Goal: Task Accomplishment & Management: Complete application form

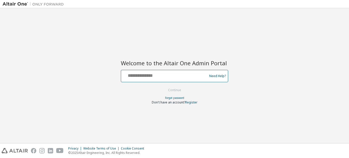
click at [153, 74] on input "text" at bounding box center [165, 74] width 84 height 7
type input "*"
type input "**********"
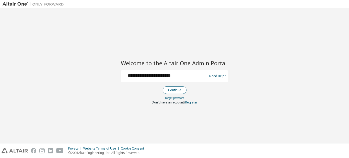
click at [173, 90] on button "Continue" at bounding box center [175, 90] width 24 height 8
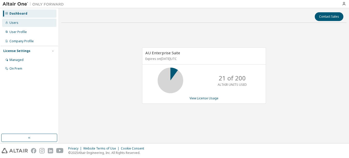
click at [39, 24] on div "Users" at bounding box center [29, 23] width 54 height 8
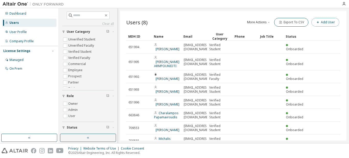
click at [332, 25] on button "Add User" at bounding box center [326, 22] width 28 height 9
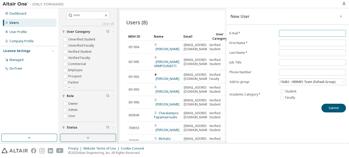
click at [298, 33] on input "email" at bounding box center [312, 33] width 64 height 4
type input "*"
type input "**********"
type input "*******"
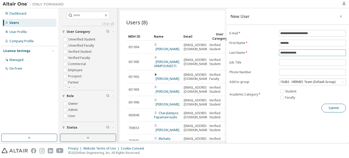
type input "**********"
click at [329, 108] on button "Submit" at bounding box center [334, 108] width 25 height 9
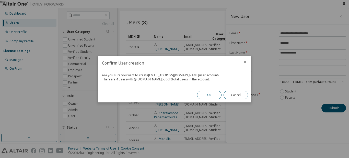
click at [209, 93] on button "Ok" at bounding box center [209, 94] width 25 height 9
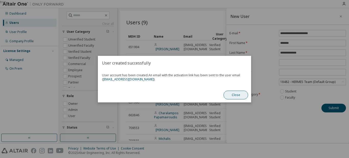
click at [229, 94] on button "Close" at bounding box center [236, 94] width 25 height 9
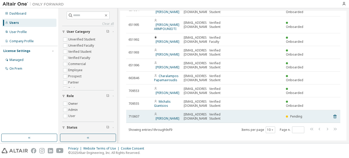
scroll to position [39, 0]
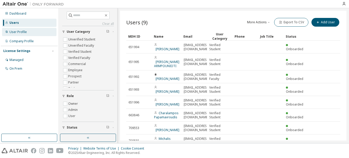
click at [24, 31] on div "User Profile" at bounding box center [17, 32] width 17 height 4
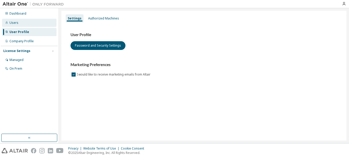
click at [23, 19] on div "Users" at bounding box center [29, 23] width 54 height 8
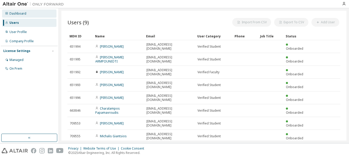
click at [24, 14] on div "Dashboard" at bounding box center [17, 14] width 17 height 4
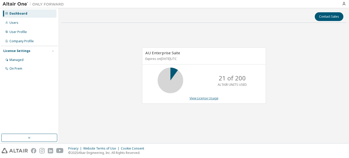
click at [195, 99] on link "View License Usage" at bounding box center [204, 98] width 29 height 4
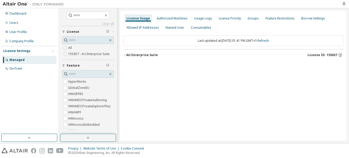
click at [125, 54] on icon "button" at bounding box center [124, 55] width 1 height 2
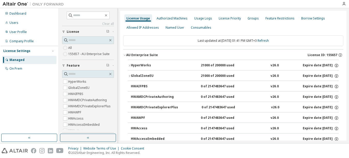
click at [129, 64] on icon "button" at bounding box center [129, 65] width 3 height 3
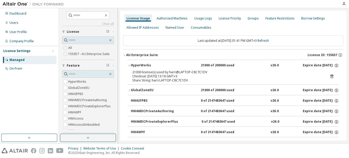
click at [129, 89] on icon "button" at bounding box center [129, 90] width 3 height 3
